Goal: Navigation & Orientation: Find specific page/section

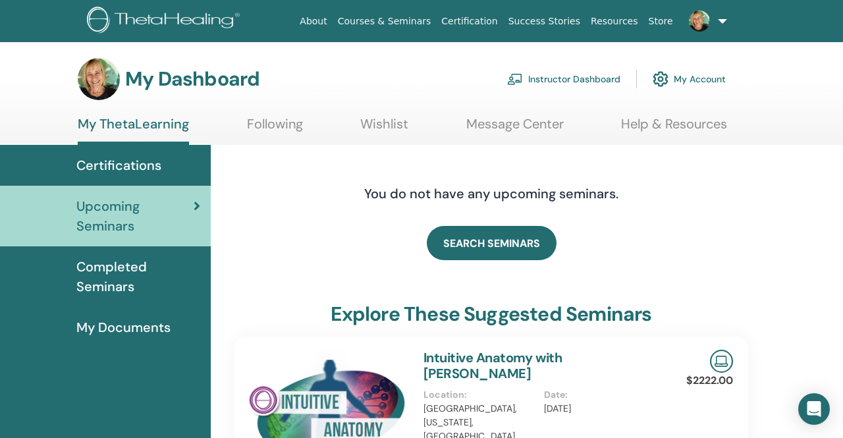
click at [588, 79] on link "Instructor Dashboard" at bounding box center [563, 79] width 113 height 29
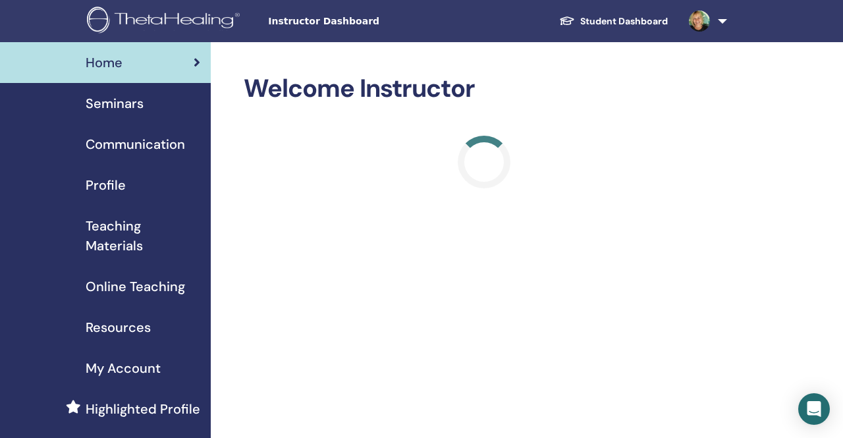
scroll to position [1618, 0]
click at [124, 103] on span "Seminars" at bounding box center [115, 104] width 58 height 20
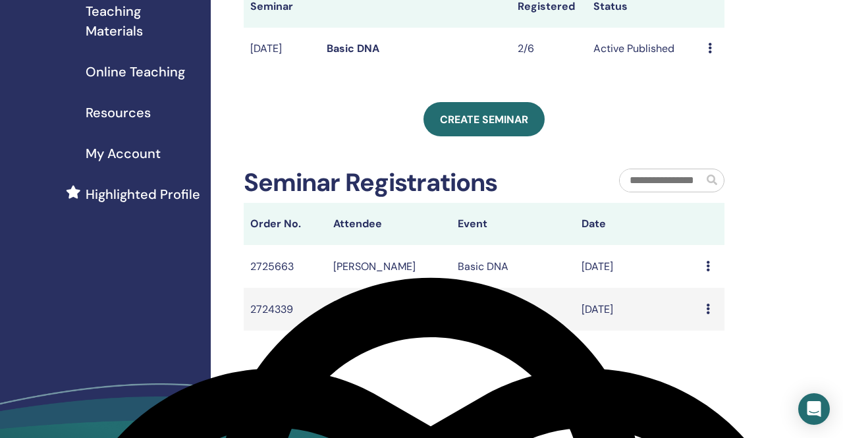
scroll to position [213, 0]
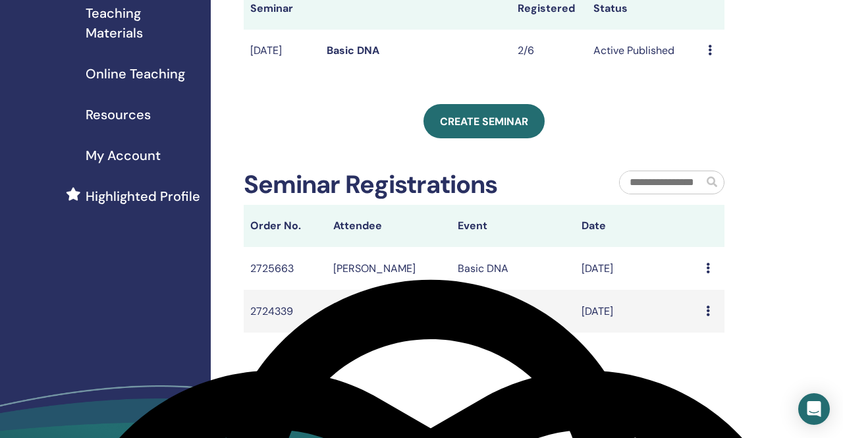
click at [708, 273] on icon at bounding box center [708, 268] width 4 height 11
click at [749, 256] on div "My Seminars You can customize the filter to explore upcoming seminars beyond th…" at bounding box center [527, 173] width 632 height 688
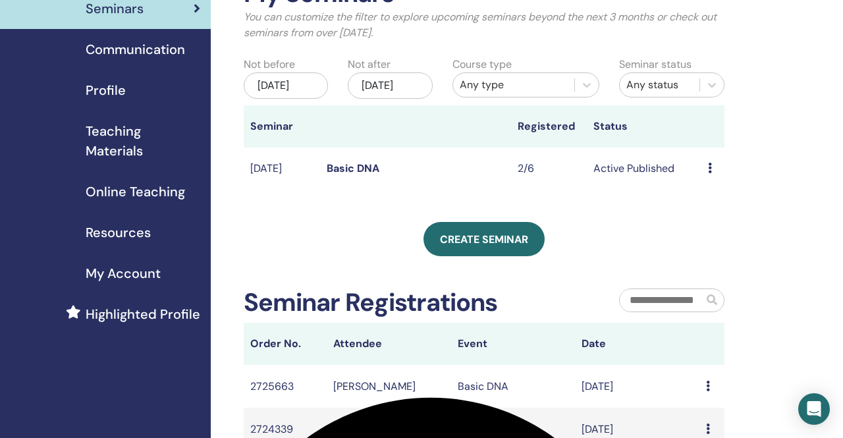
scroll to position [105, 0]
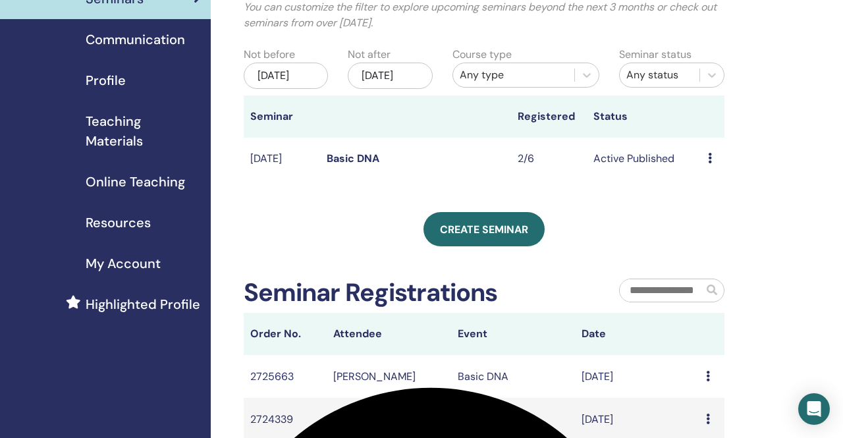
click at [366, 165] on link "Basic DNA" at bounding box center [353, 159] width 53 height 14
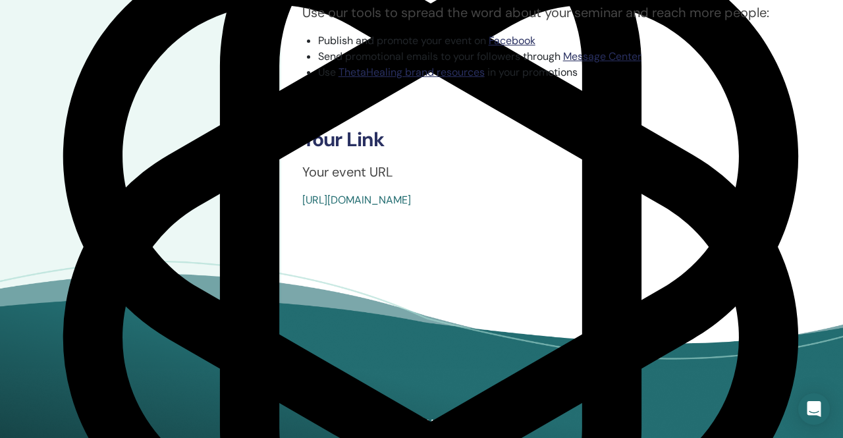
scroll to position [640, 0]
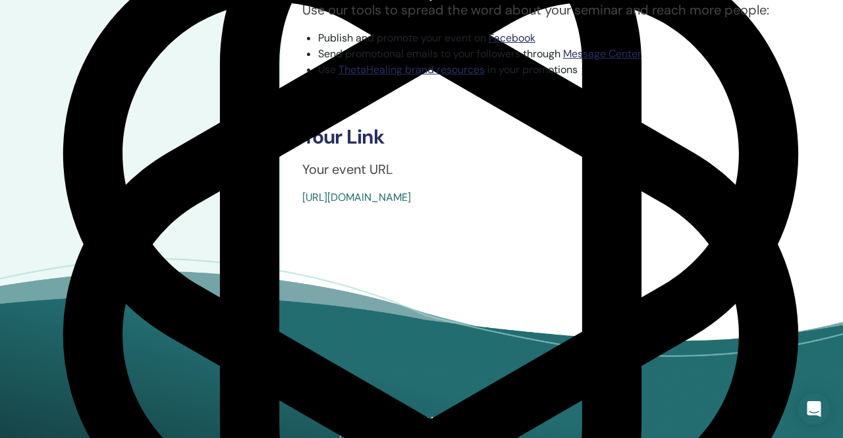
click at [411, 198] on link "[URL][DOMAIN_NAME]" at bounding box center [356, 197] width 109 height 14
